Goal: Task Accomplishment & Management: Manage account settings

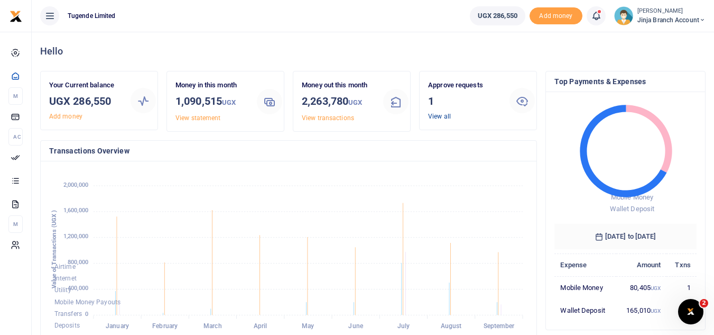
click at [435, 119] on link "View all" at bounding box center [439, 116] width 23 height 7
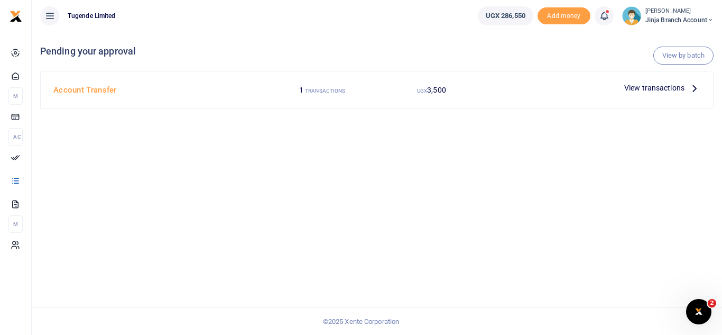
click at [686, 85] on p "View transactions" at bounding box center [662, 88] width 76 height 12
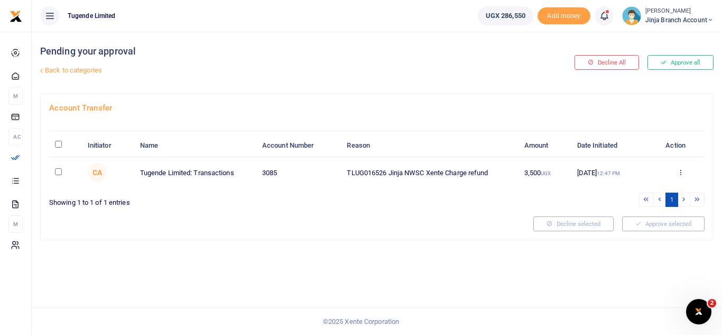
click at [679, 168] on icon at bounding box center [680, 171] width 7 height 7
click at [646, 189] on link "Approve" at bounding box center [642, 189] width 84 height 15
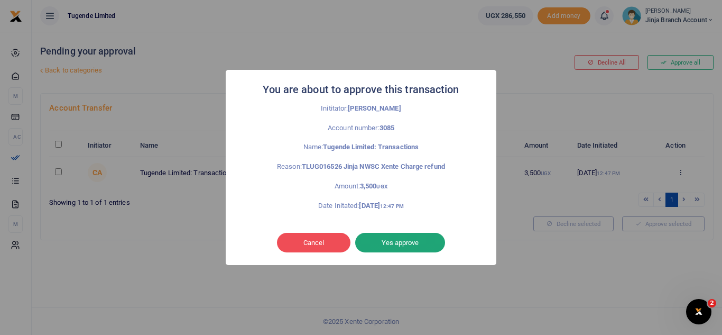
click at [406, 241] on button "Yes approve" at bounding box center [400, 243] width 90 height 20
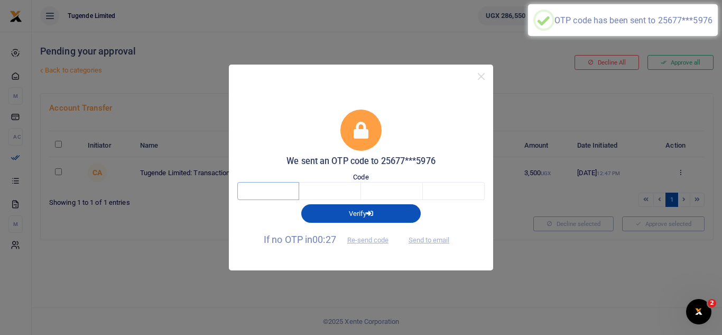
click at [277, 191] on input "text" at bounding box center [268, 191] width 62 height 18
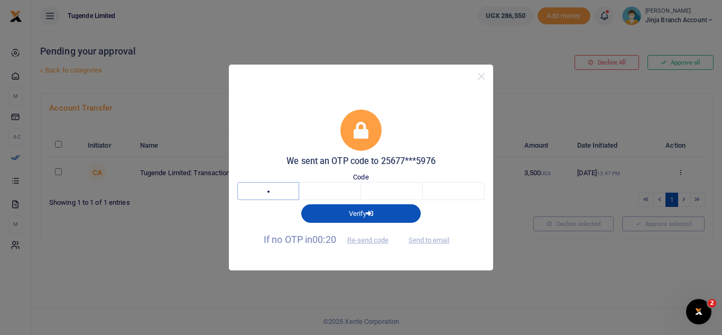
type input "1"
type input "5"
type input "1"
type input "7"
